Goal: Use online tool/utility: Utilize a website feature to perform a specific function

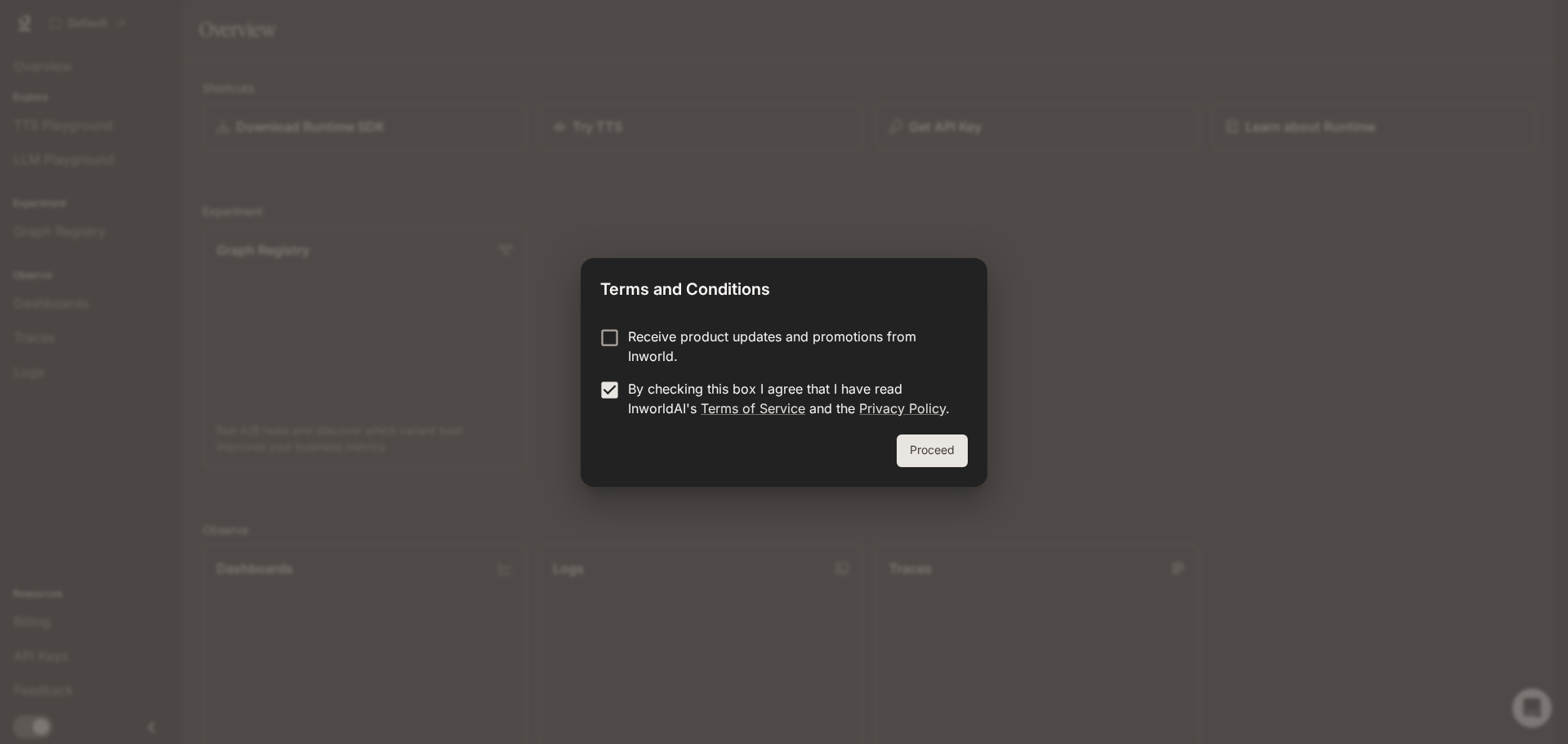
click at [934, 444] on button "Proceed" at bounding box center [931, 450] width 71 height 33
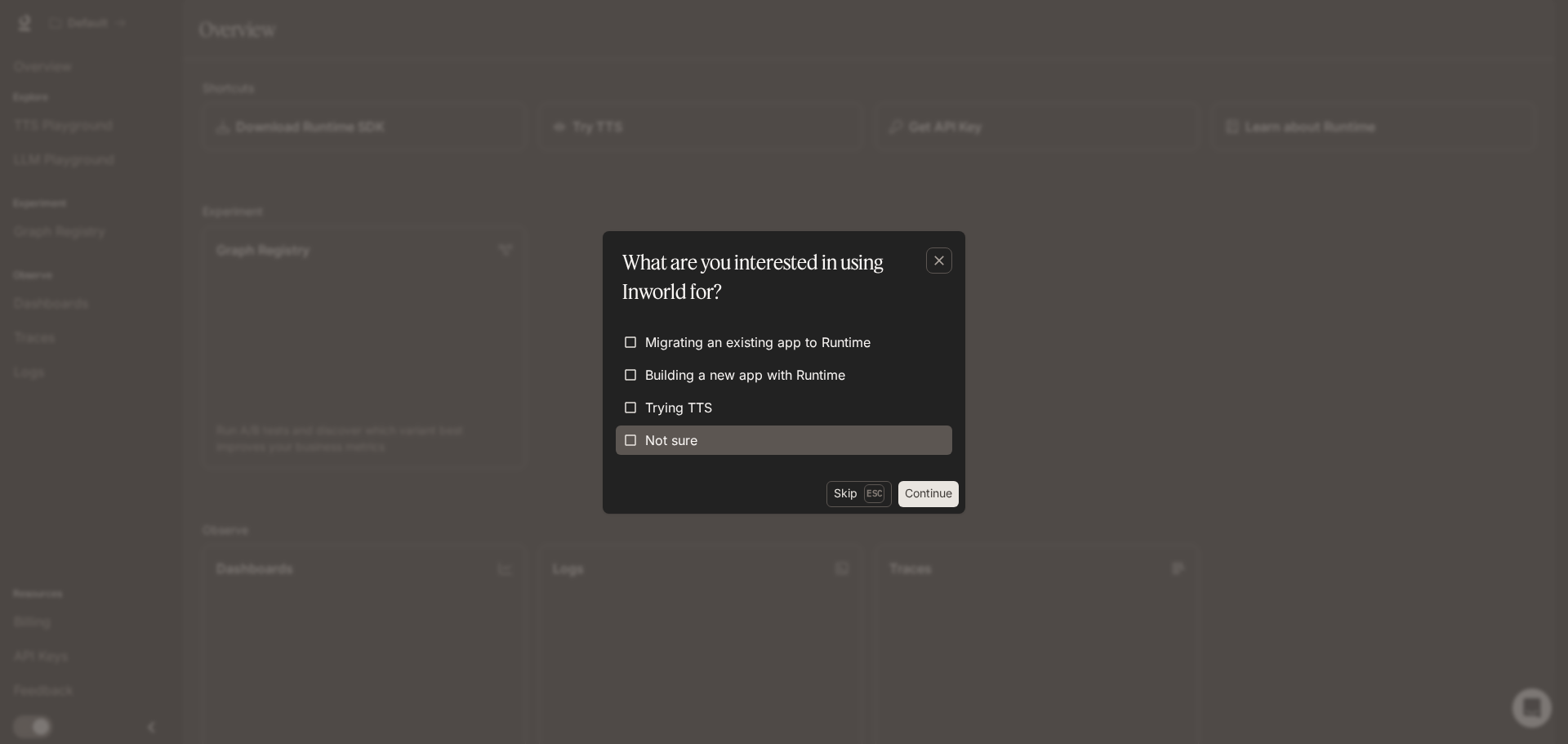
drag, startPoint x: 659, startPoint y: 408, endPoint x: 704, endPoint y: 428, distance: 49.2
click at [661, 409] on span "Trying TTS" at bounding box center [678, 407] width 67 height 19
click at [913, 491] on button "Continue" at bounding box center [928, 494] width 61 height 26
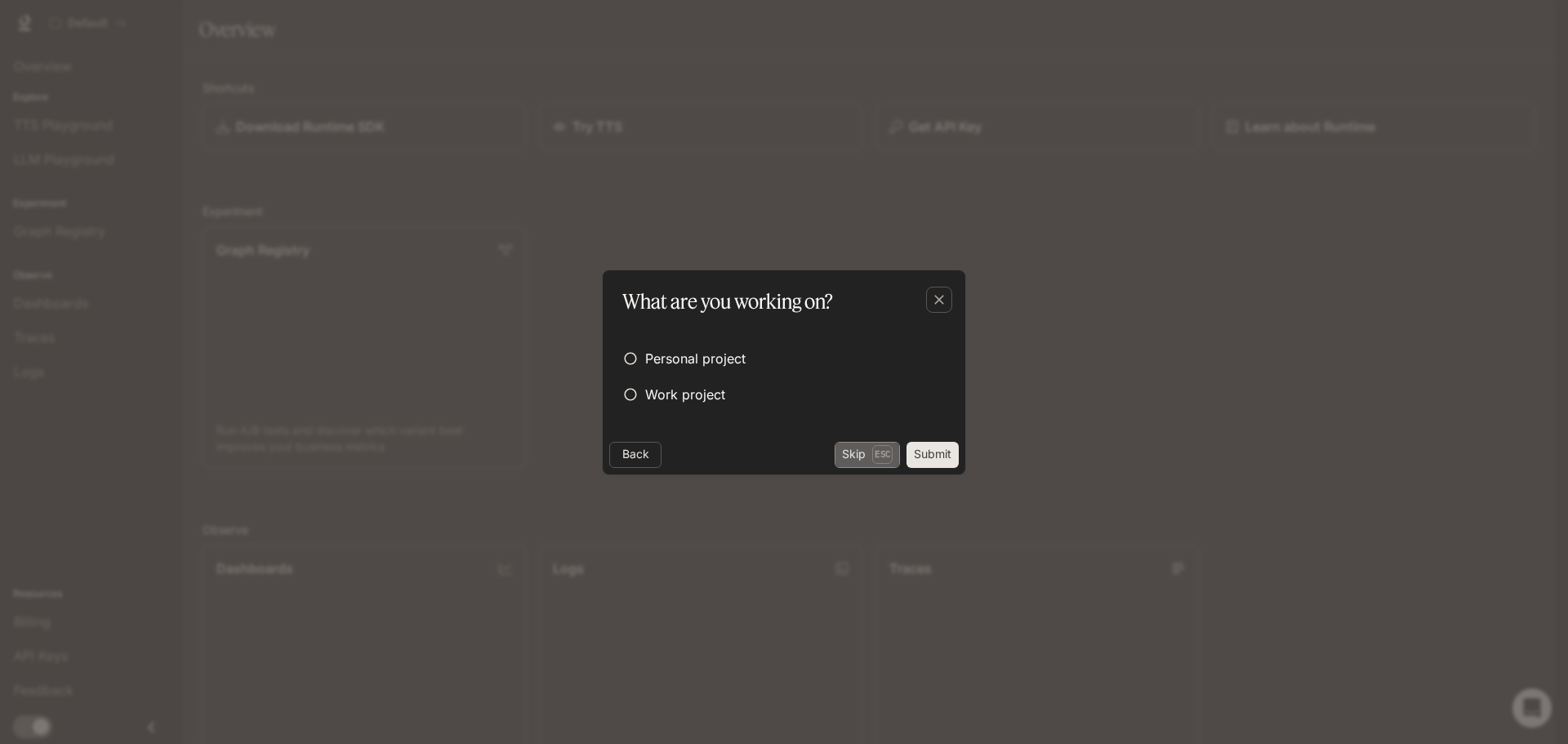
click at [859, 454] on button "Skip Esc" at bounding box center [867, 454] width 66 height 26
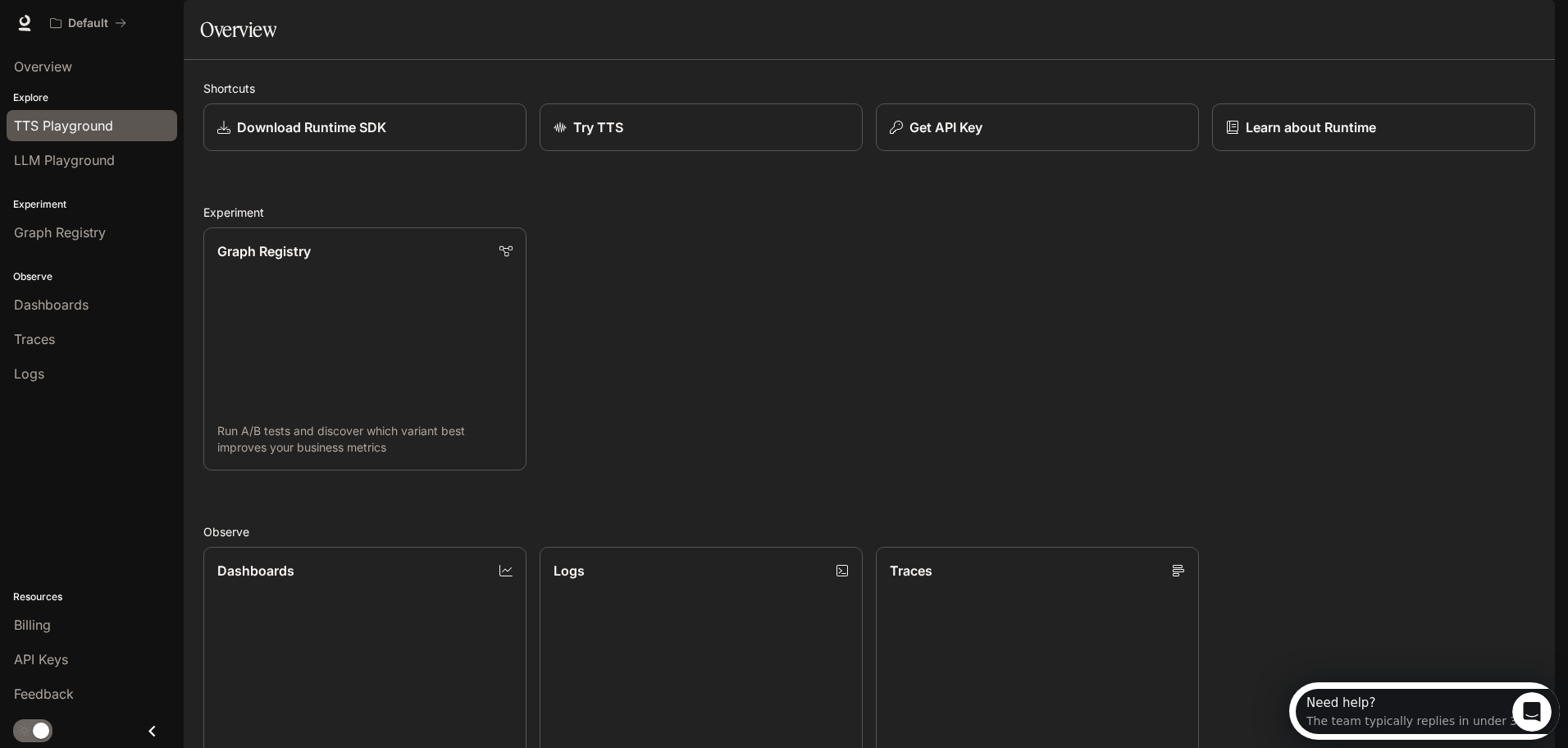
click at [103, 129] on span "TTS Playground" at bounding box center [63, 125] width 99 height 19
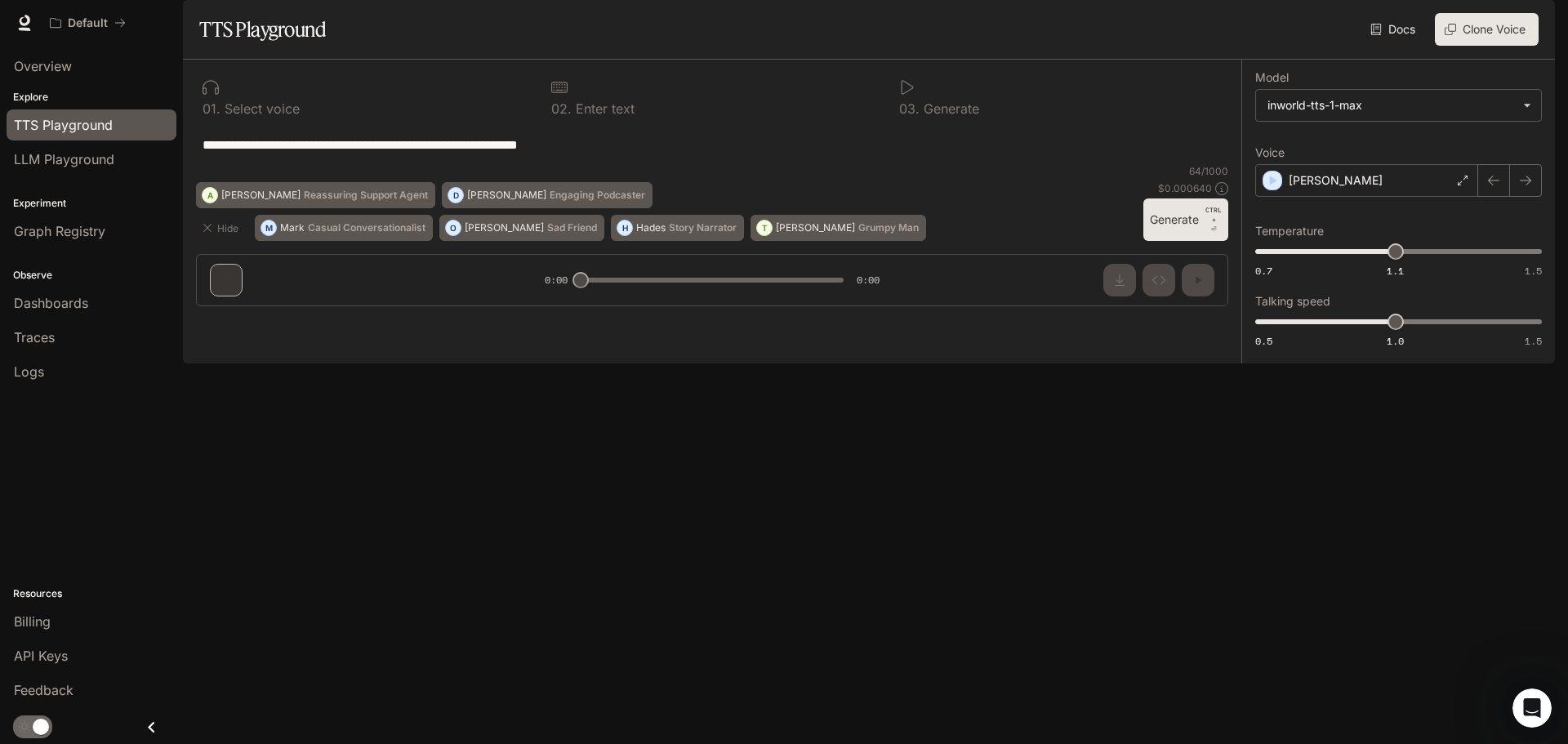
click at [368, 164] on div "**********" at bounding box center [712, 144] width 1032 height 40
click at [595, 164] on div "**********" at bounding box center [711, 144] width 1019 height 40
click at [1269, 190] on div "button" at bounding box center [1273, 181] width 19 height 19
click at [1459, 186] on icon at bounding box center [1463, 181] width 10 height 10
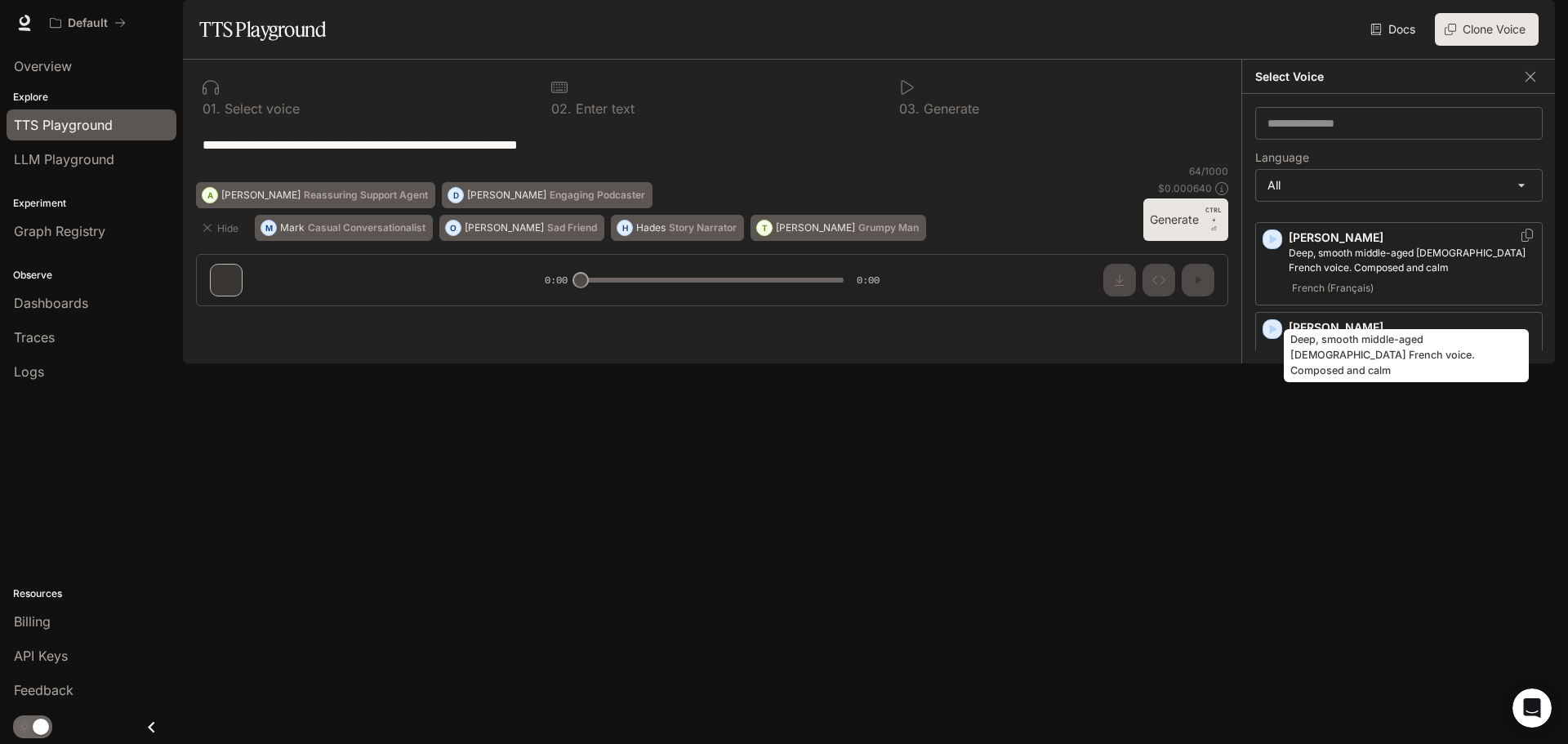
scroll to position [81, 0]
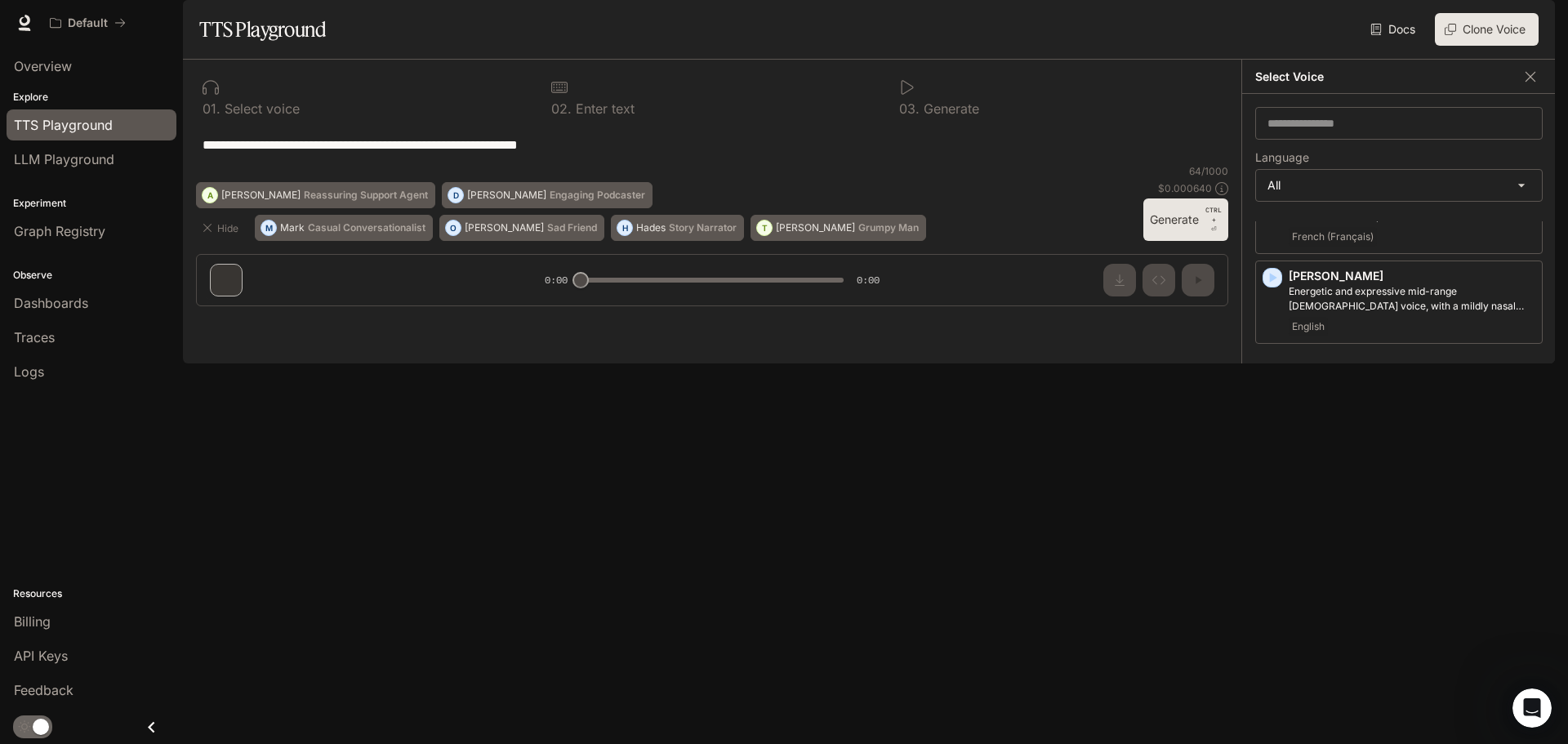
click at [1282, 494] on div "[PERSON_NAME], young adult [DEMOGRAPHIC_DATA] [DEMOGRAPHIC_DATA] voice Japanese…" at bounding box center [1398, 467] width 287 height 83
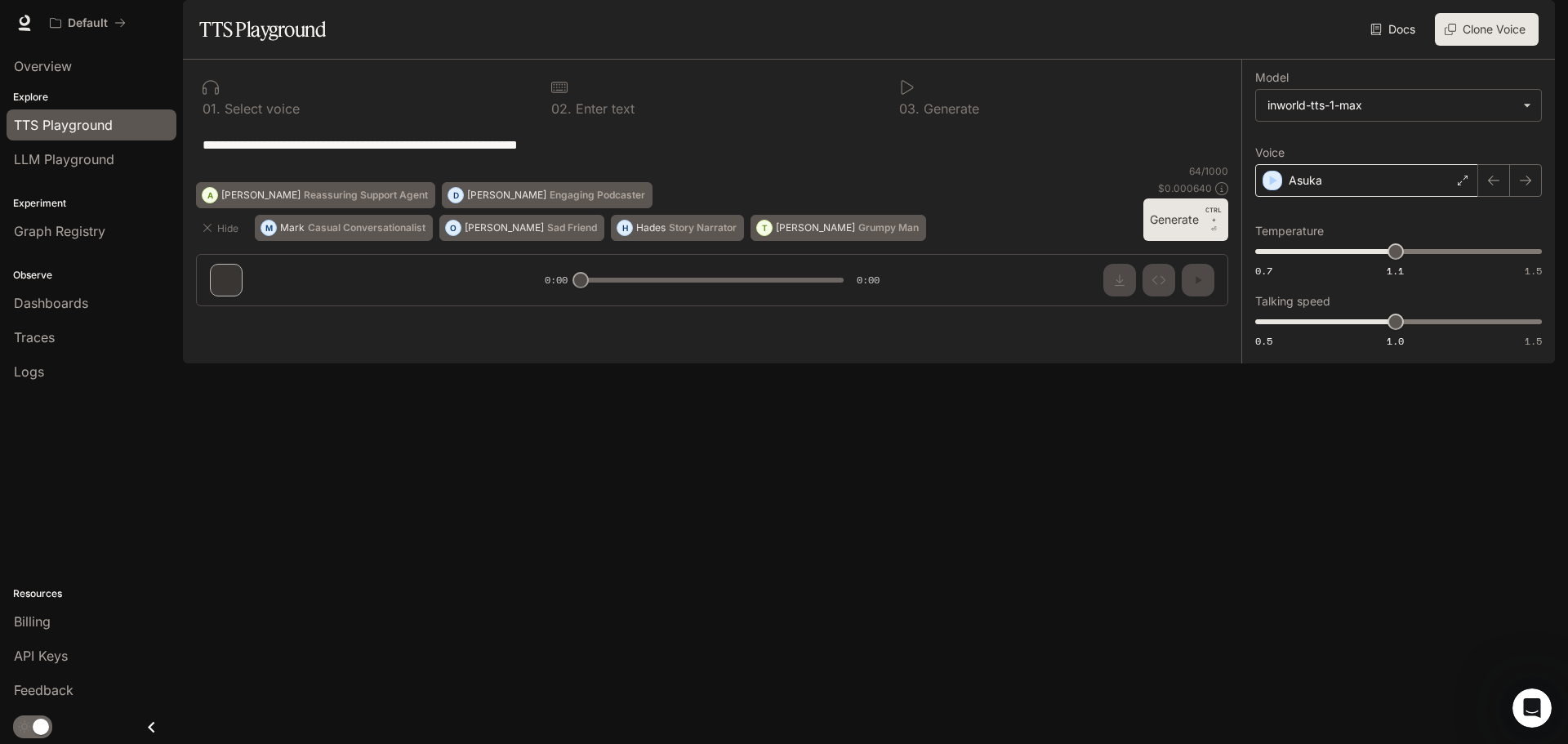
click at [1271, 197] on div "Asuka" at bounding box center [1366, 181] width 223 height 33
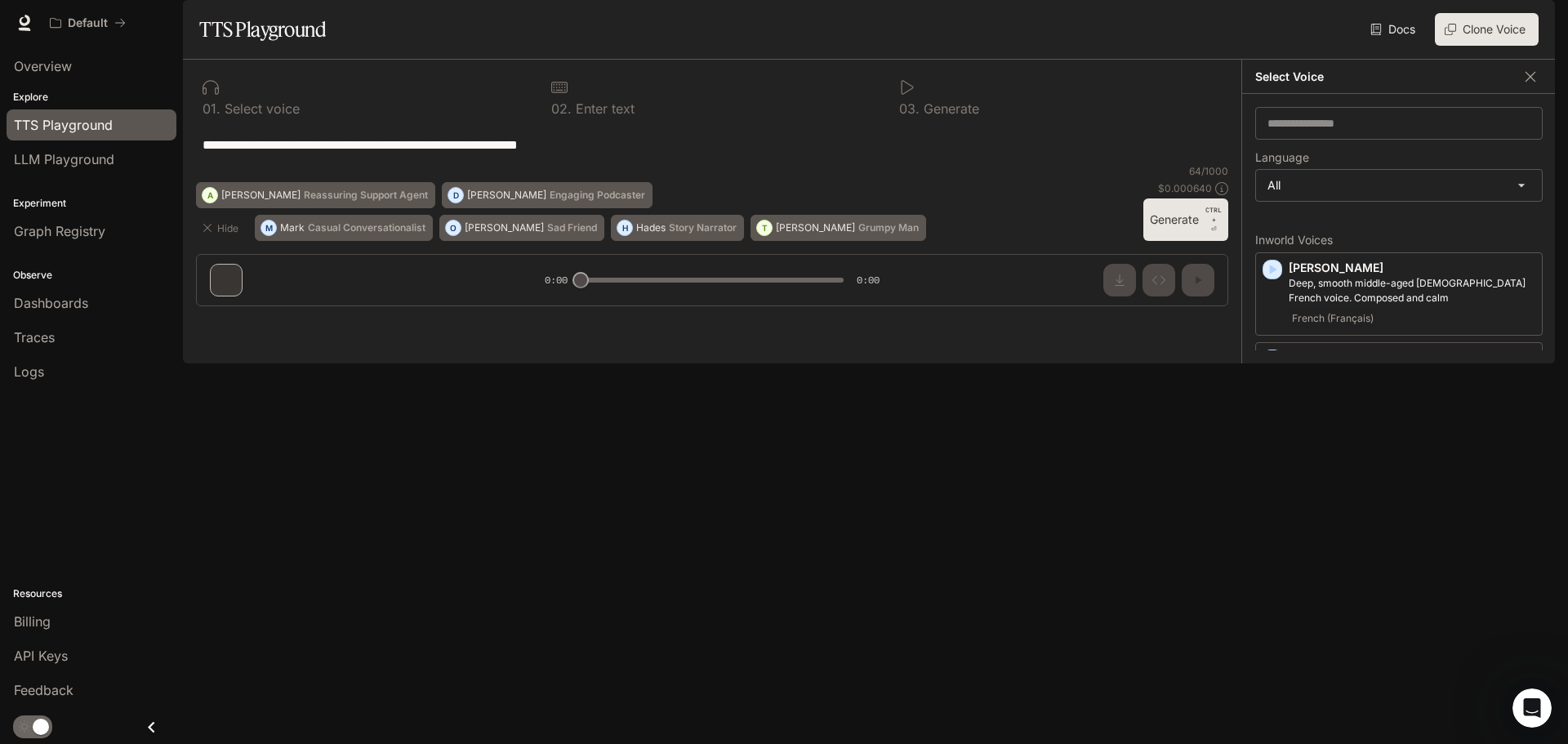
click at [1359, 455] on p "[PERSON_NAME]" at bounding box center [1411, 446] width 247 height 16
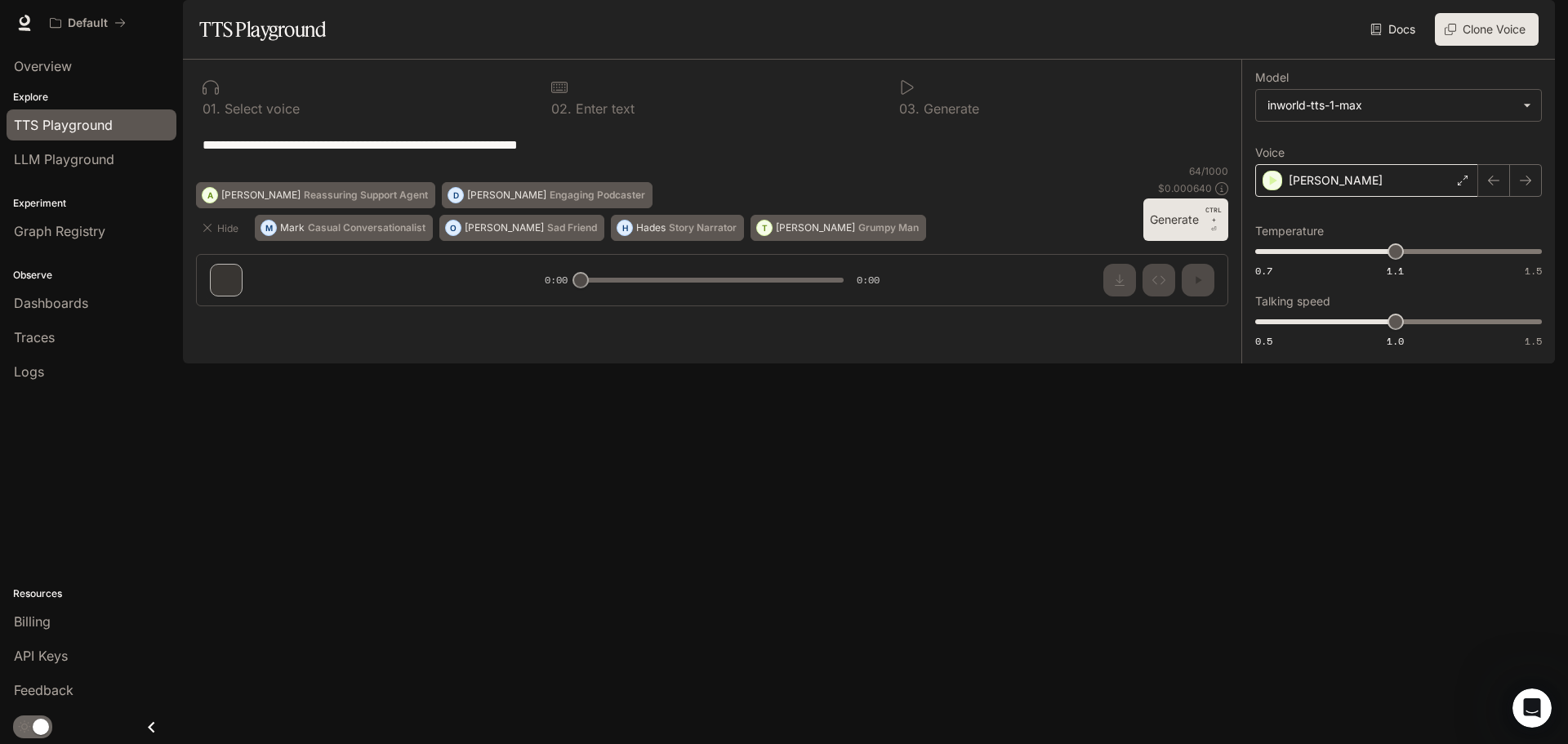
click at [1437, 197] on div "[PERSON_NAME]" at bounding box center [1366, 181] width 223 height 33
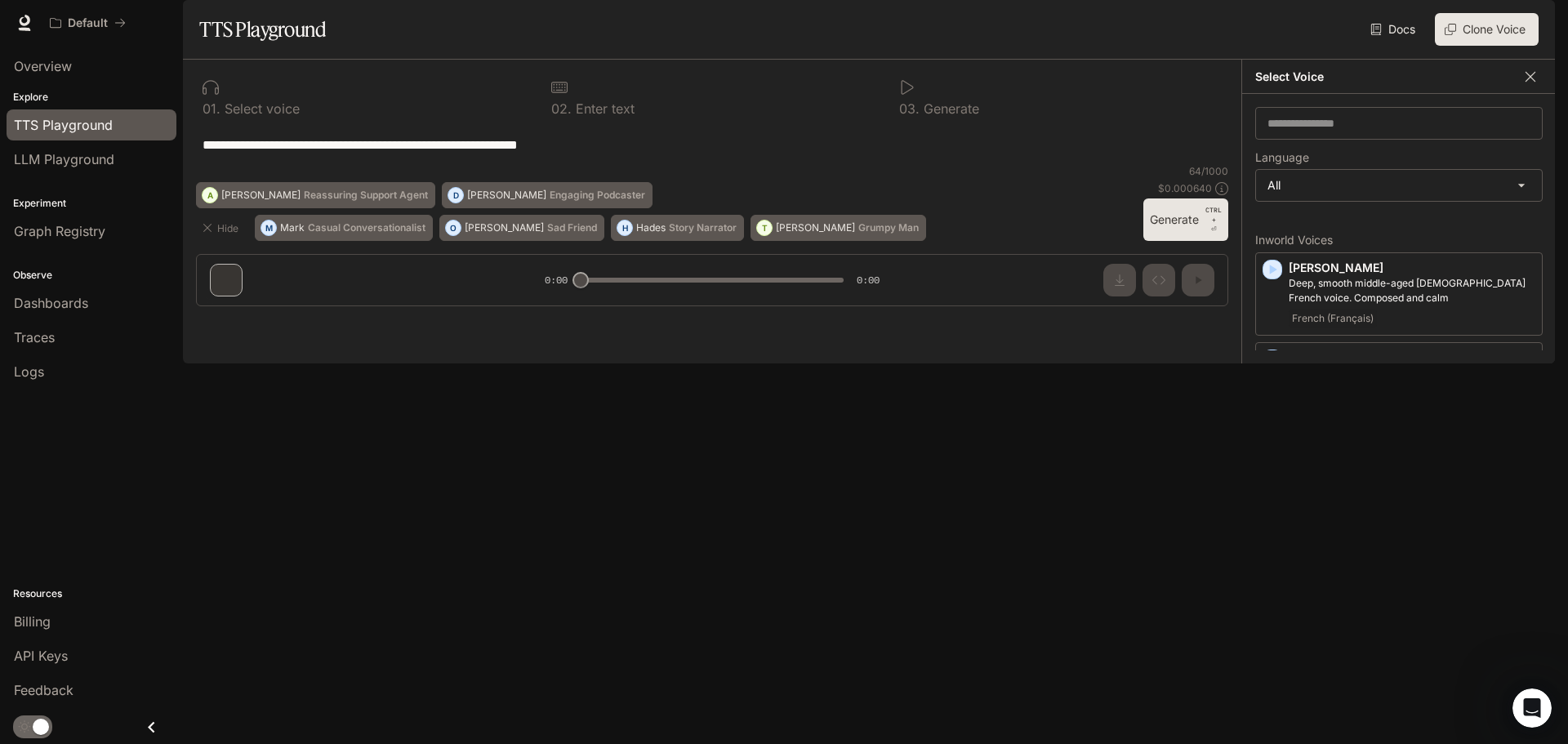
click at [1528, 85] on icon "button" at bounding box center [1530, 76] width 16 height 16
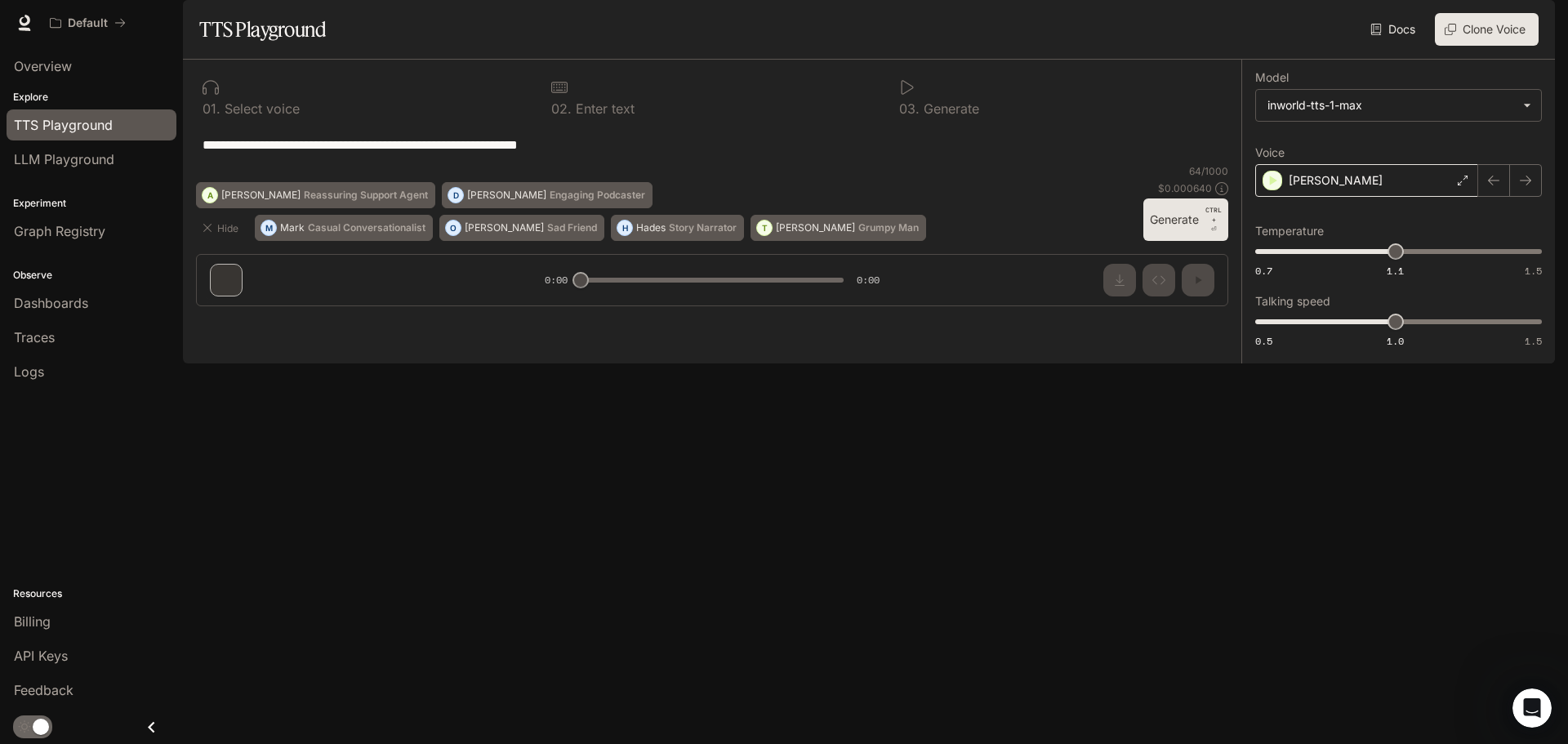
click at [1355, 197] on div "[PERSON_NAME]" at bounding box center [1366, 181] width 223 height 33
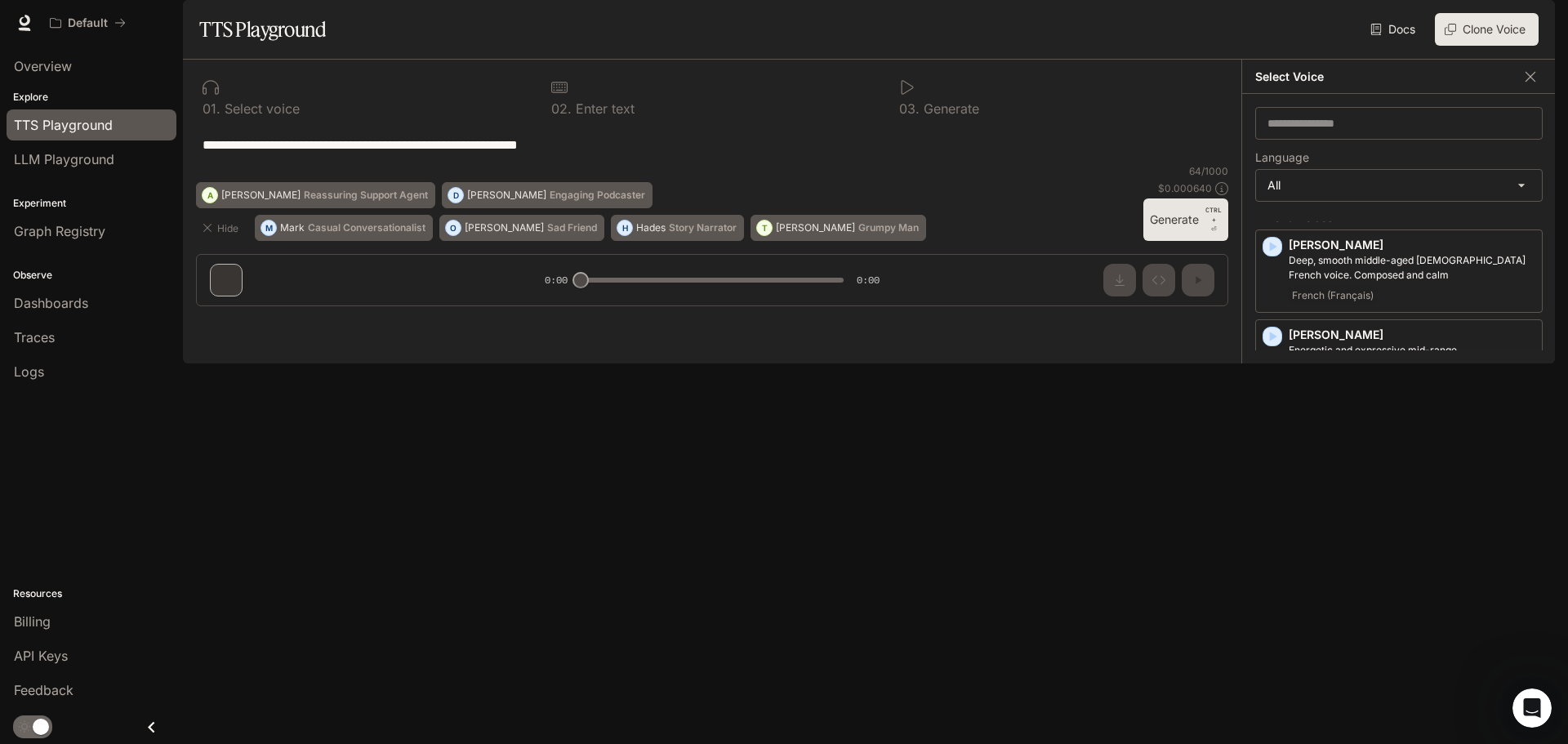
scroll to position [0, 0]
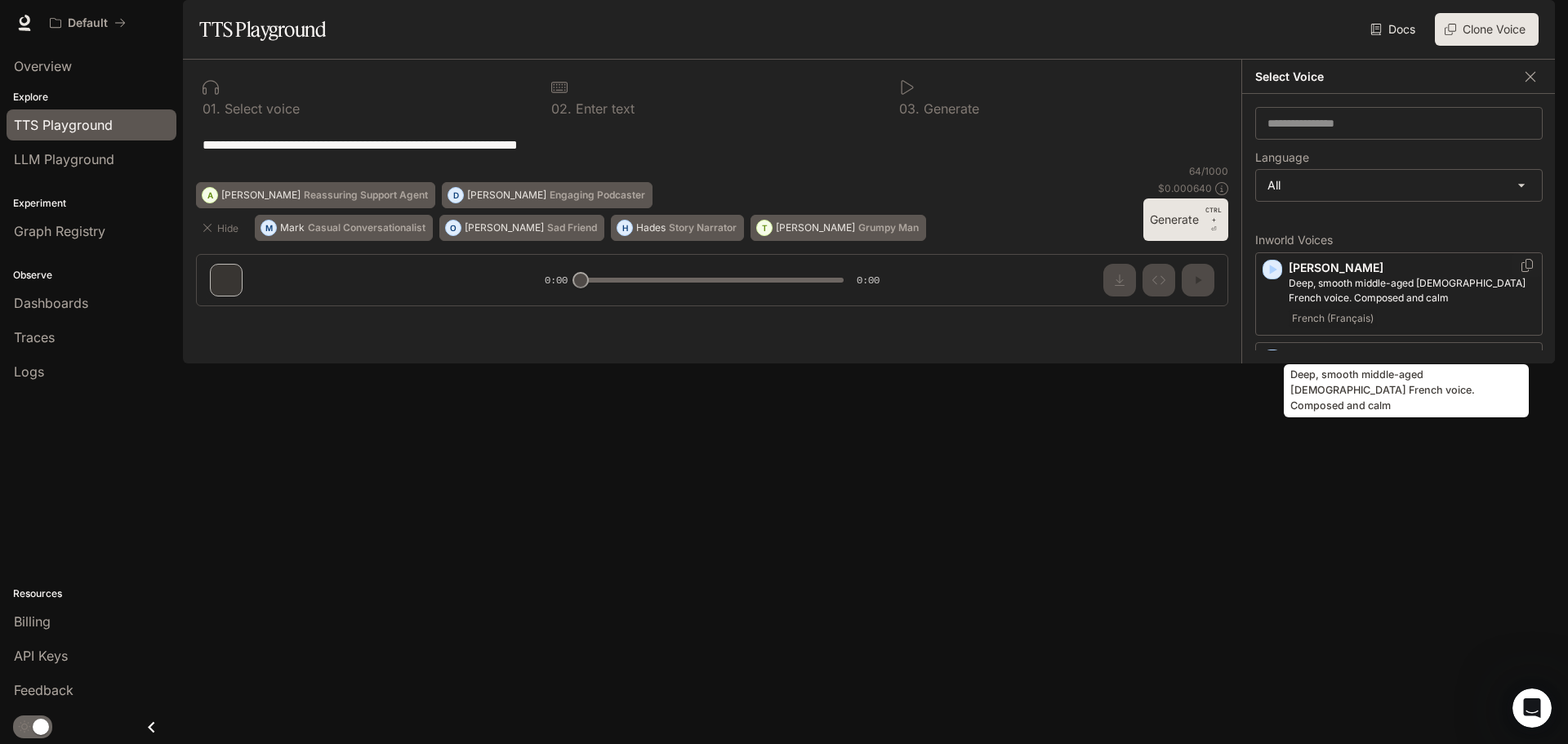
click at [1307, 305] on p "Deep, smooth middle-aged [DEMOGRAPHIC_DATA] French voice. Composed and calm" at bounding box center [1411, 291] width 247 height 29
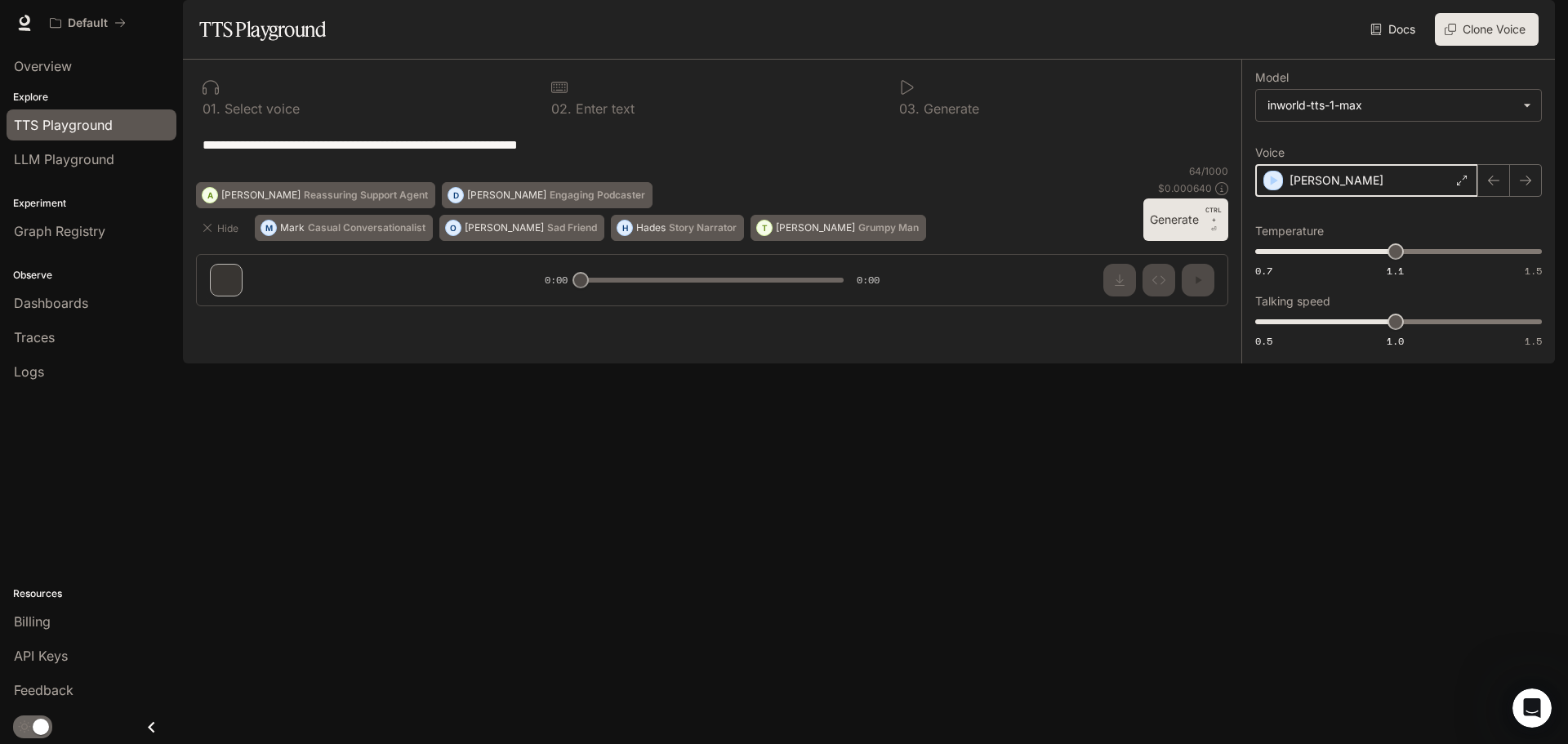
click at [1263, 197] on div "[PERSON_NAME]" at bounding box center [1366, 181] width 223 height 33
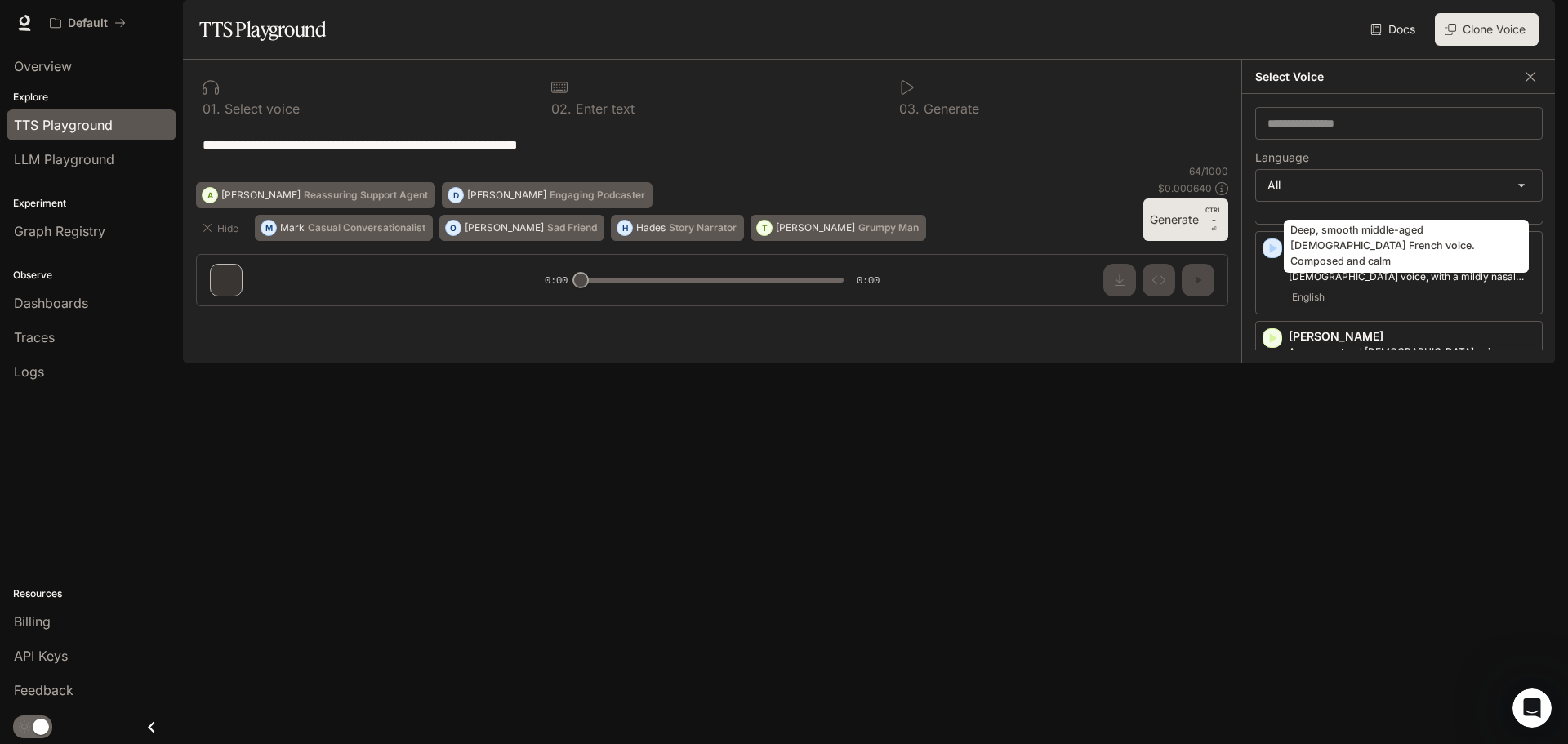
scroll to position [163, 0]
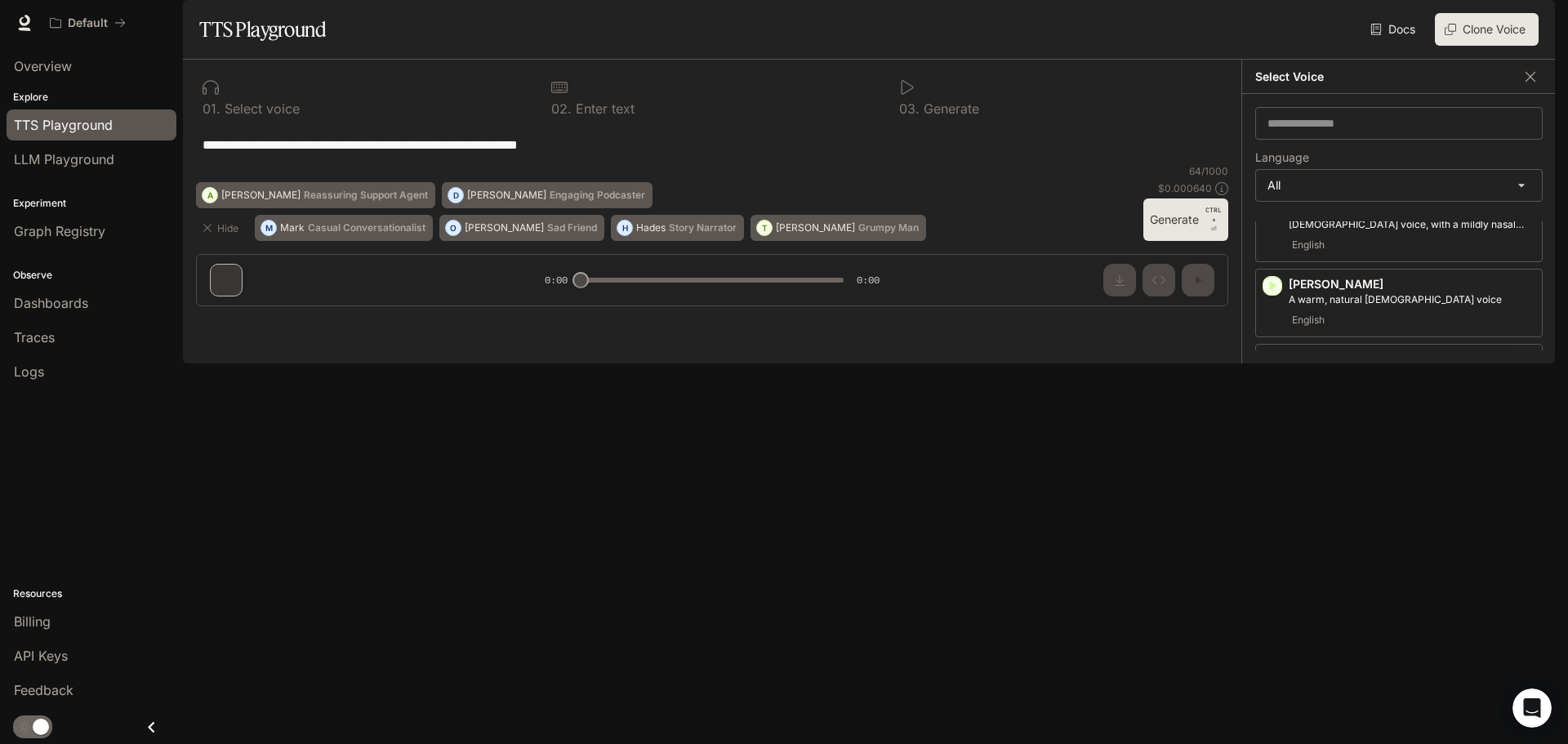
click at [1272, 369] on icon "button" at bounding box center [1272, 360] width 16 height 16
click at [1267, 294] on icon "button" at bounding box center [1272, 285] width 16 height 16
click at [1275, 377] on icon "button" at bounding box center [1272, 368] width 16 height 16
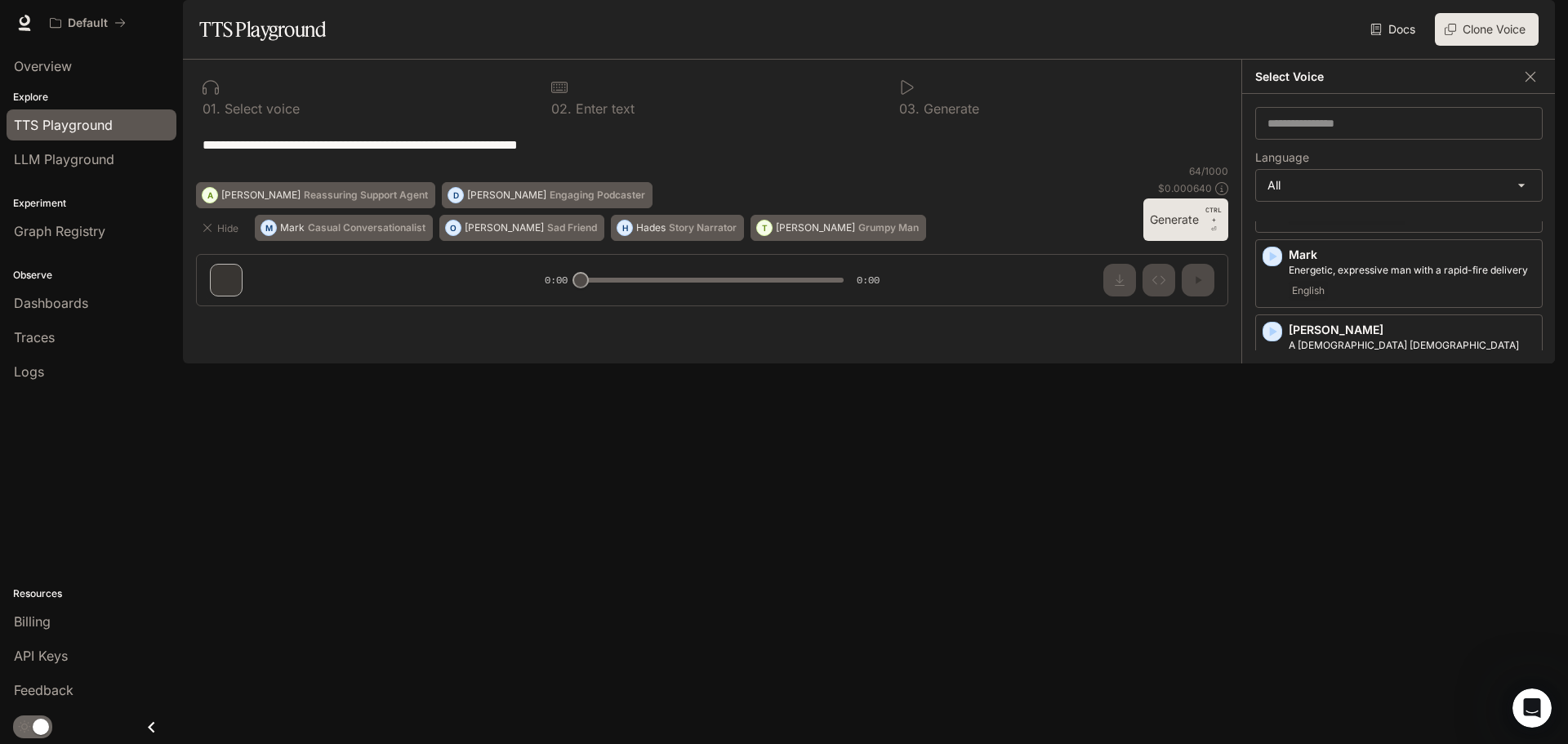
scroll to position [2204, 0]
click at [1273, 500] on icon "button" at bounding box center [1274, 504] width 8 height 10
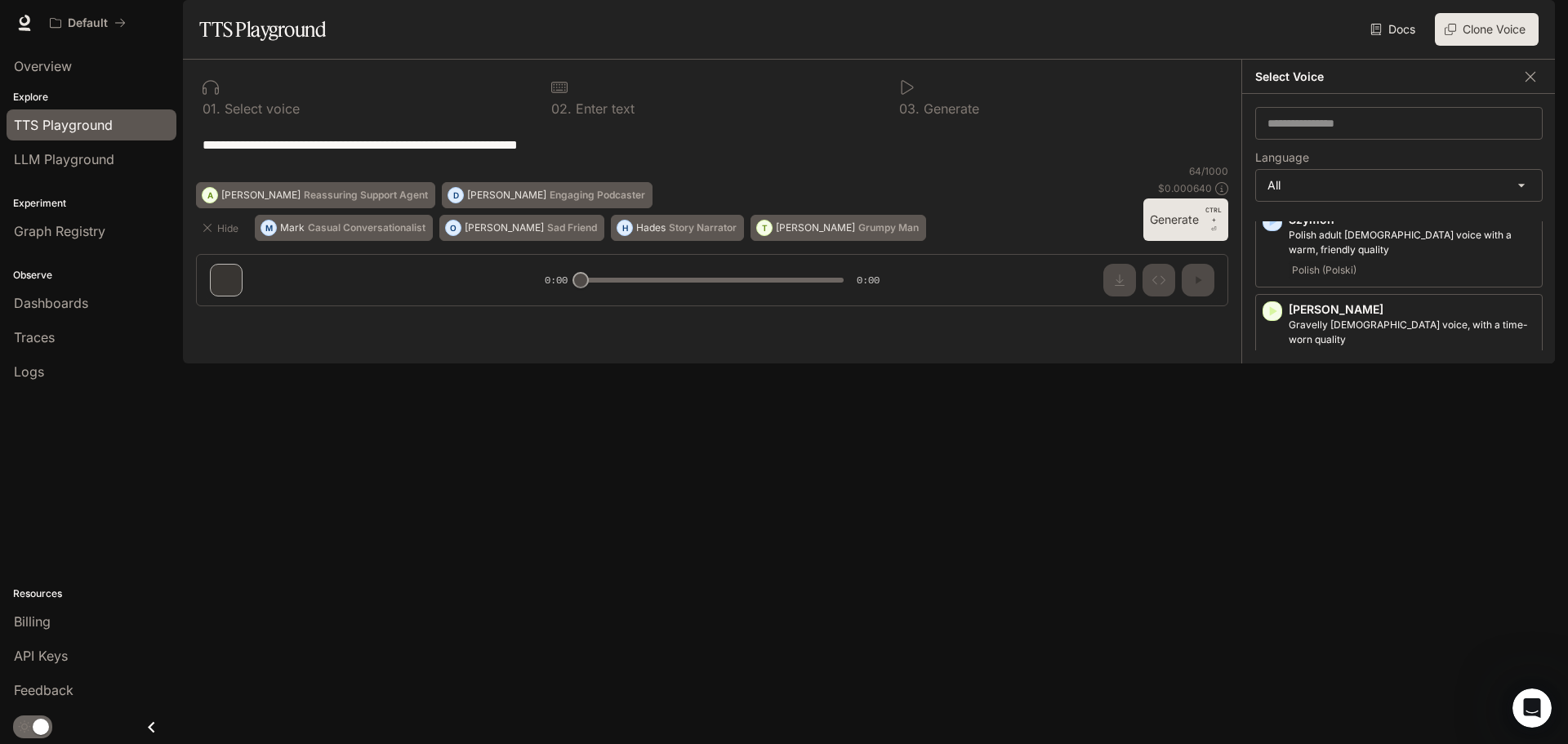
scroll to position [3346, 0]
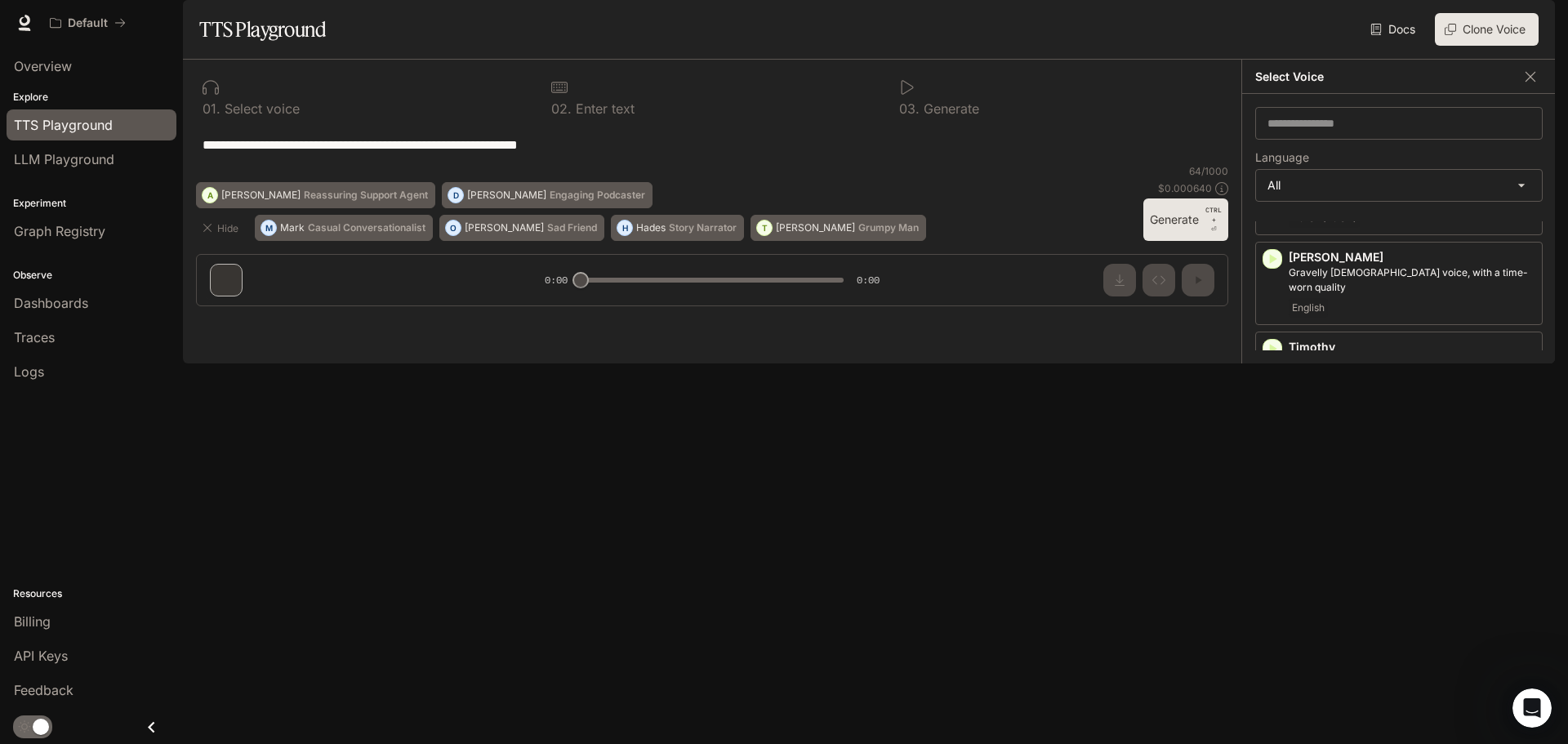
click at [1267, 610] on icon "button" at bounding box center [1272, 617] width 16 height 16
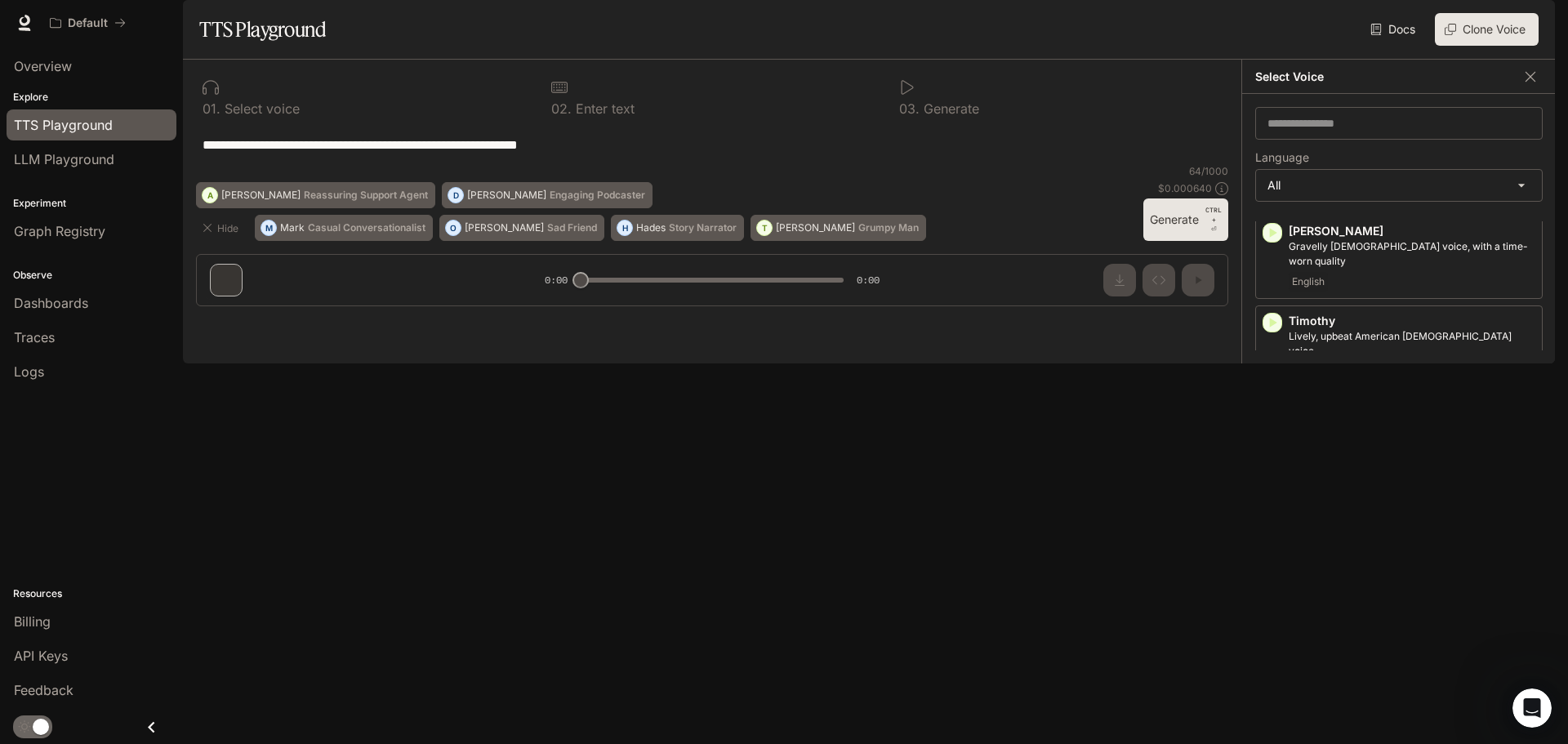
click at [1279, 673] on icon "button" at bounding box center [1272, 681] width 16 height 16
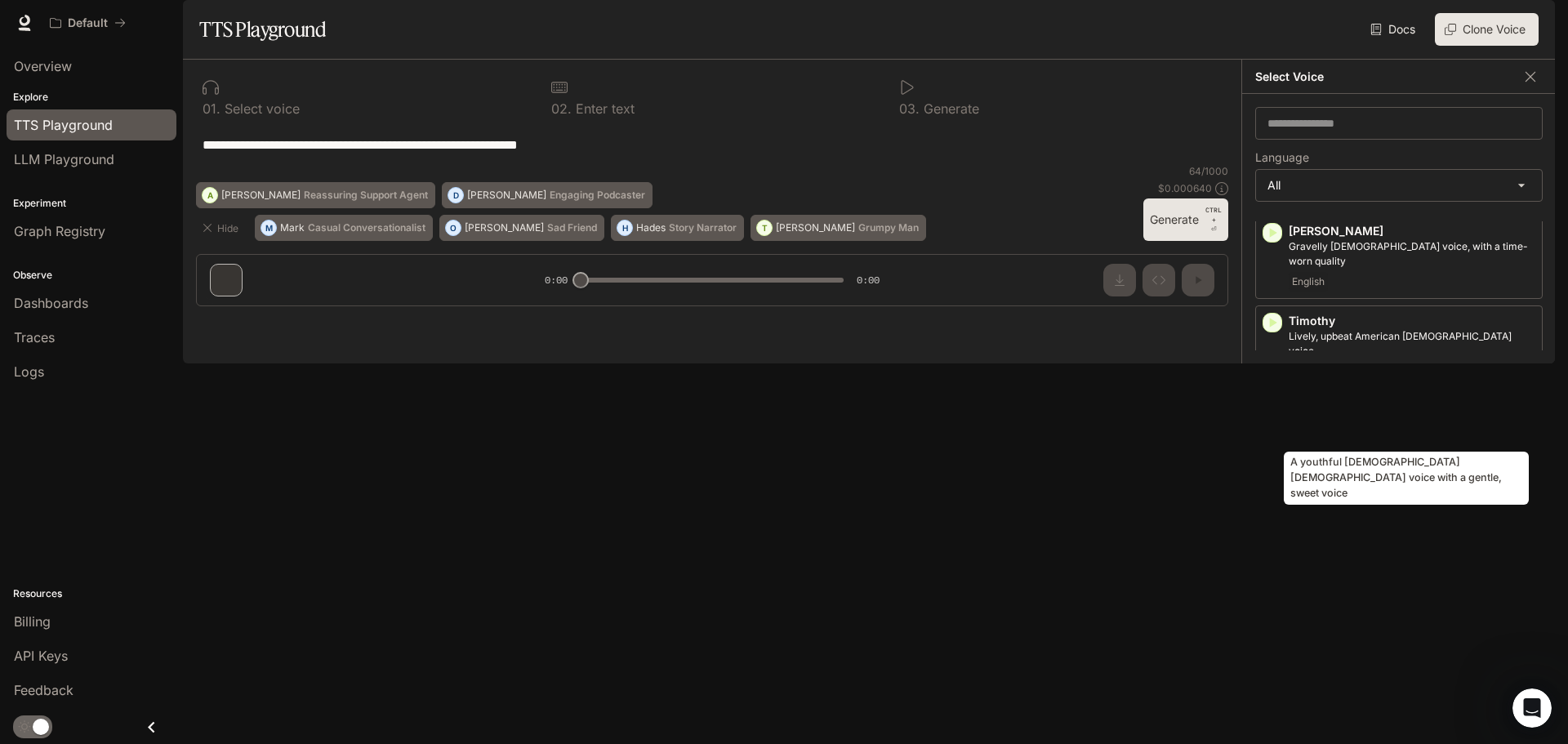
click at [1333, 598] on p "A youthful [DEMOGRAPHIC_DATA] [DEMOGRAPHIC_DATA] voice with a gentle, sweet voi…" at bounding box center [1411, 613] width 247 height 29
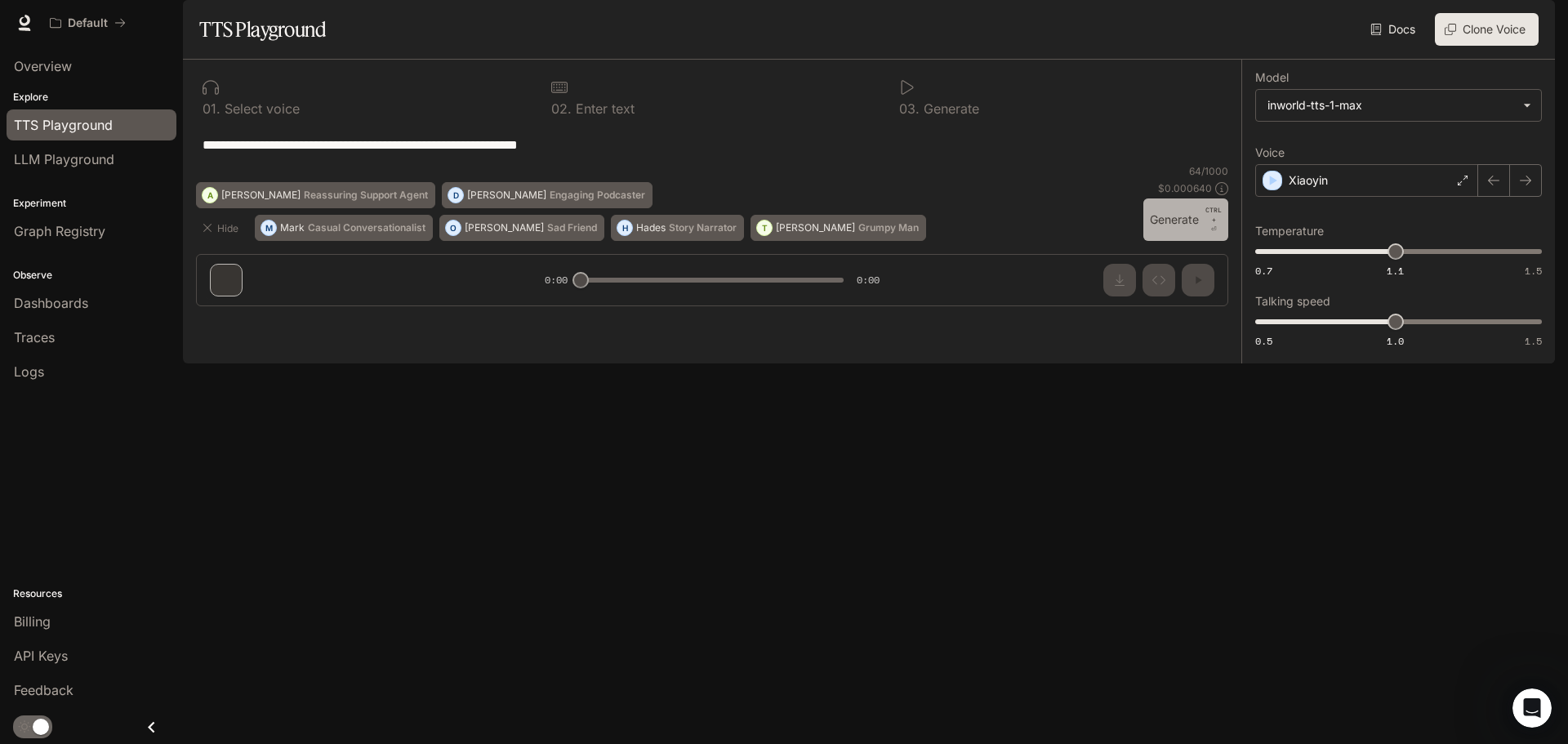
click at [1186, 241] on button "Generate CTRL + ⏎" at bounding box center [1186, 219] width 85 height 43
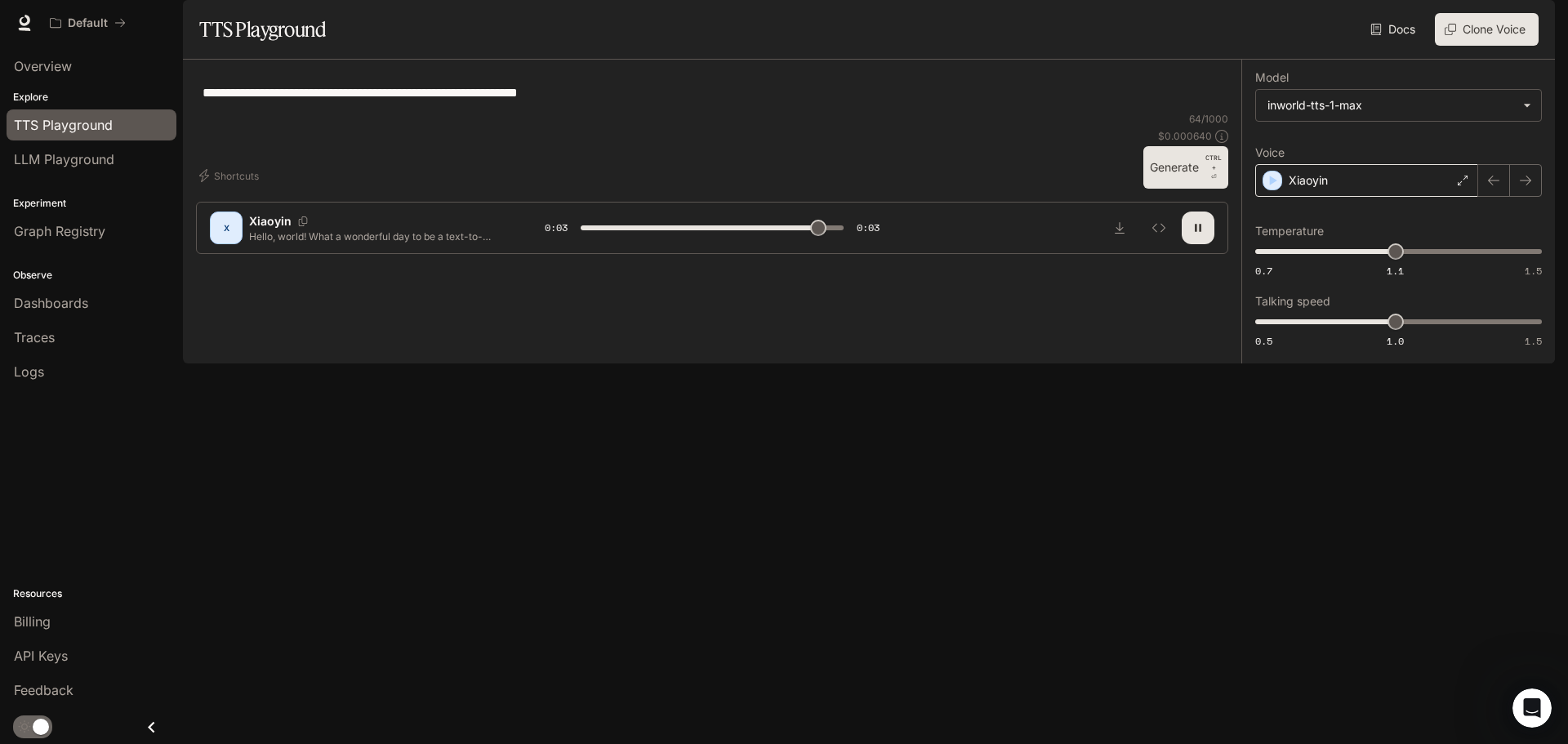
click at [1338, 197] on div "Xiaoyin" at bounding box center [1366, 181] width 223 height 33
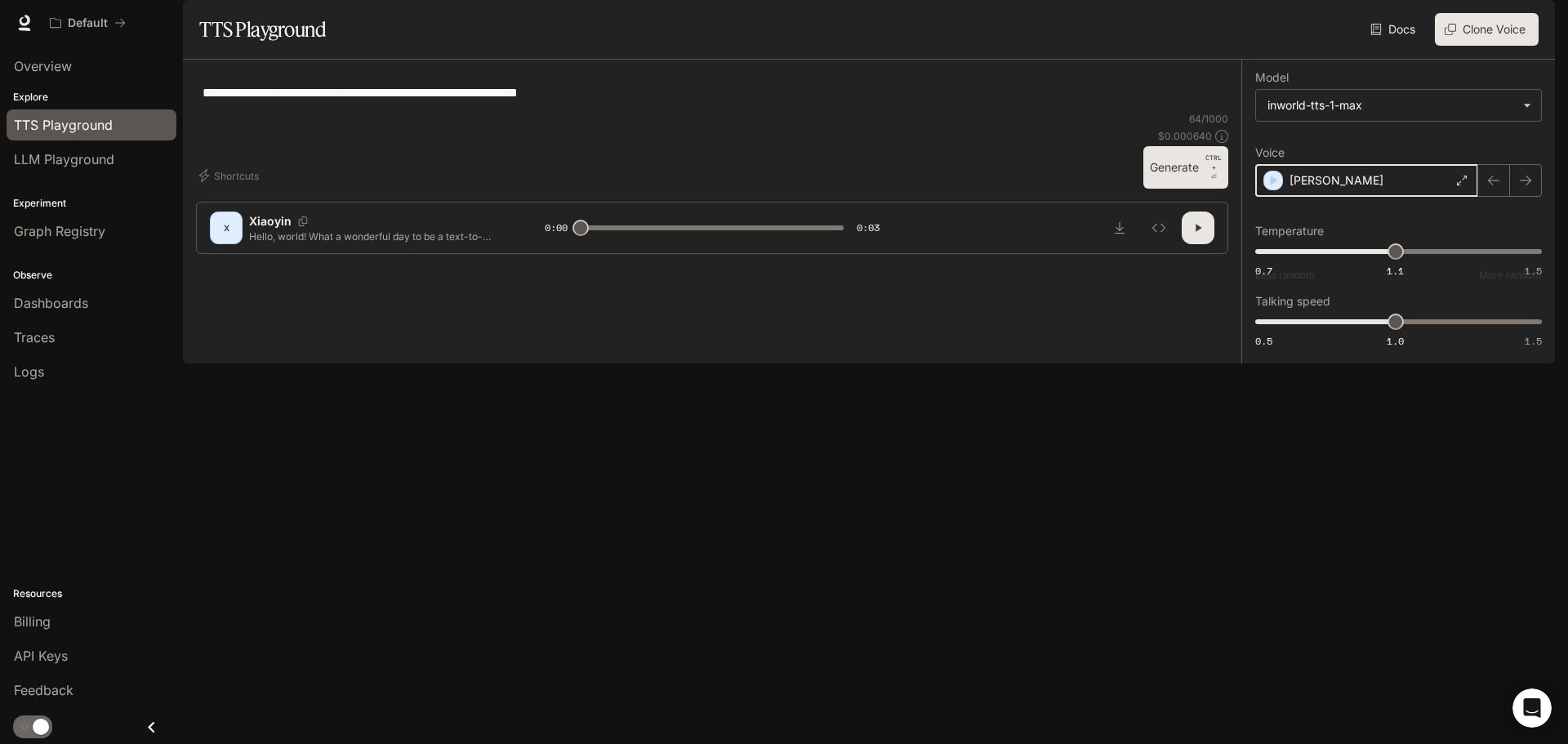
click at [1275, 188] on icon "button" at bounding box center [1272, 180] width 16 height 16
click at [1339, 197] on div "[PERSON_NAME]" at bounding box center [1366, 181] width 223 height 33
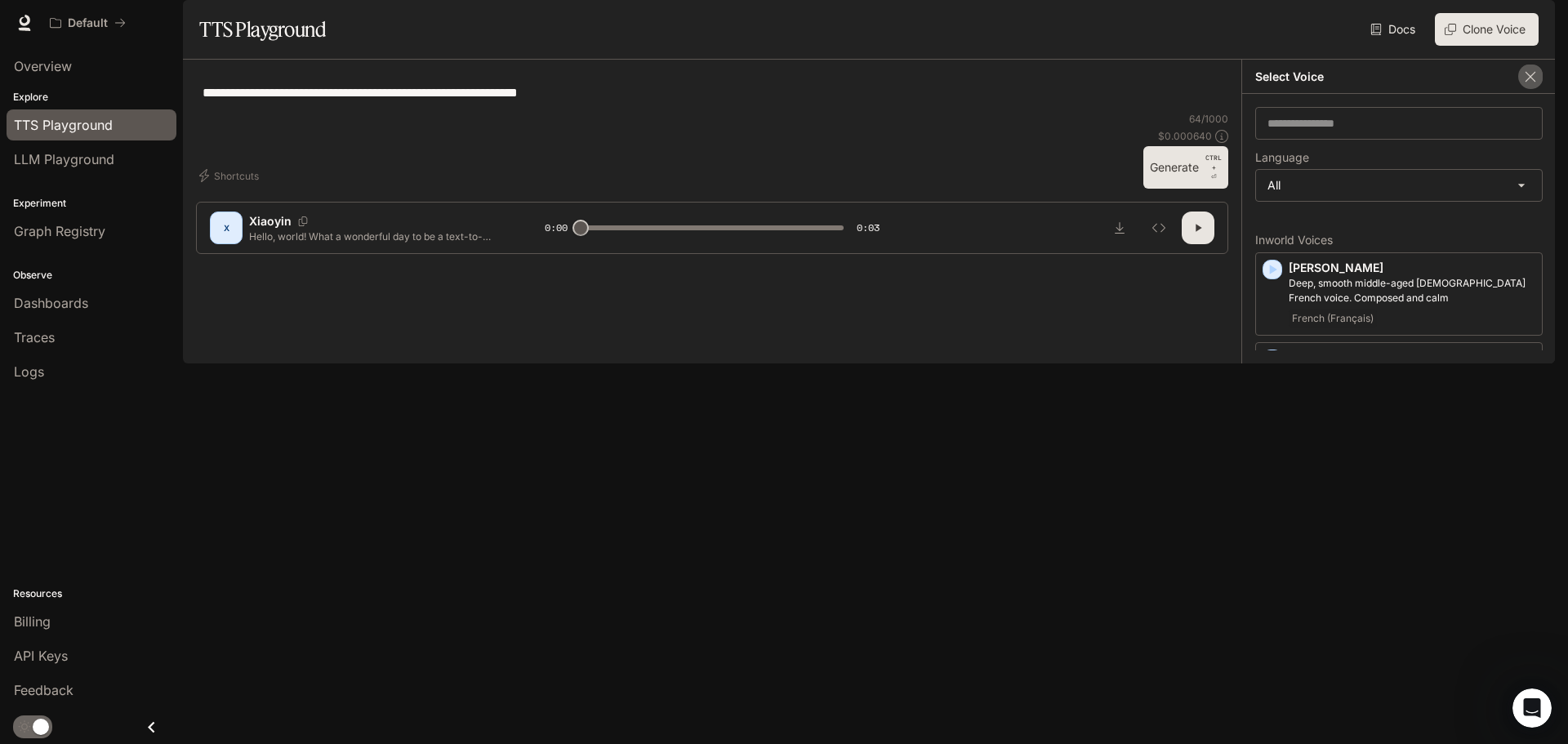
click at [1537, 85] on icon "button" at bounding box center [1530, 76] width 16 height 16
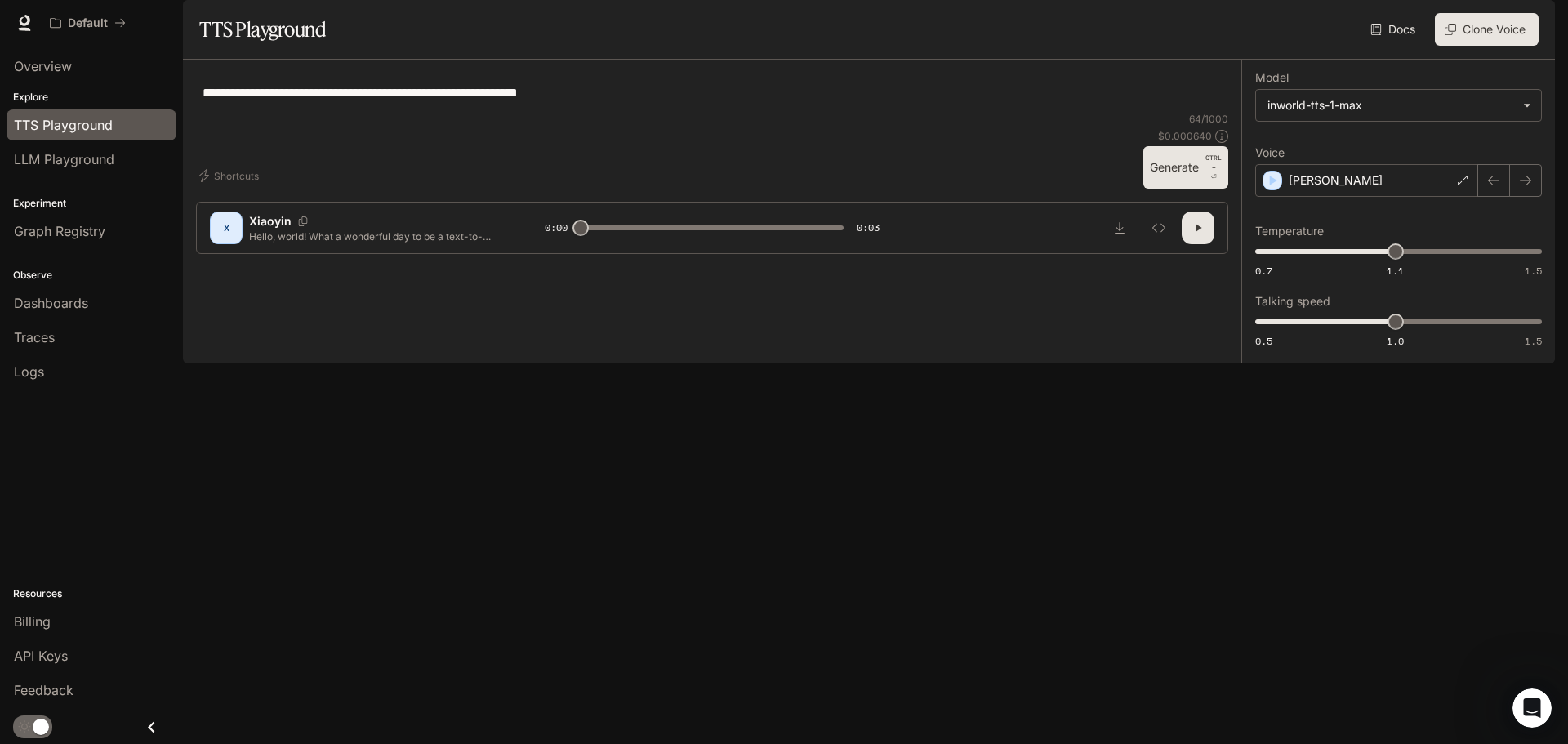
click at [1170, 188] on button "Generate CTRL + ⏎" at bounding box center [1186, 167] width 85 height 43
type input "*"
